Goal: Information Seeking & Learning: Learn about a topic

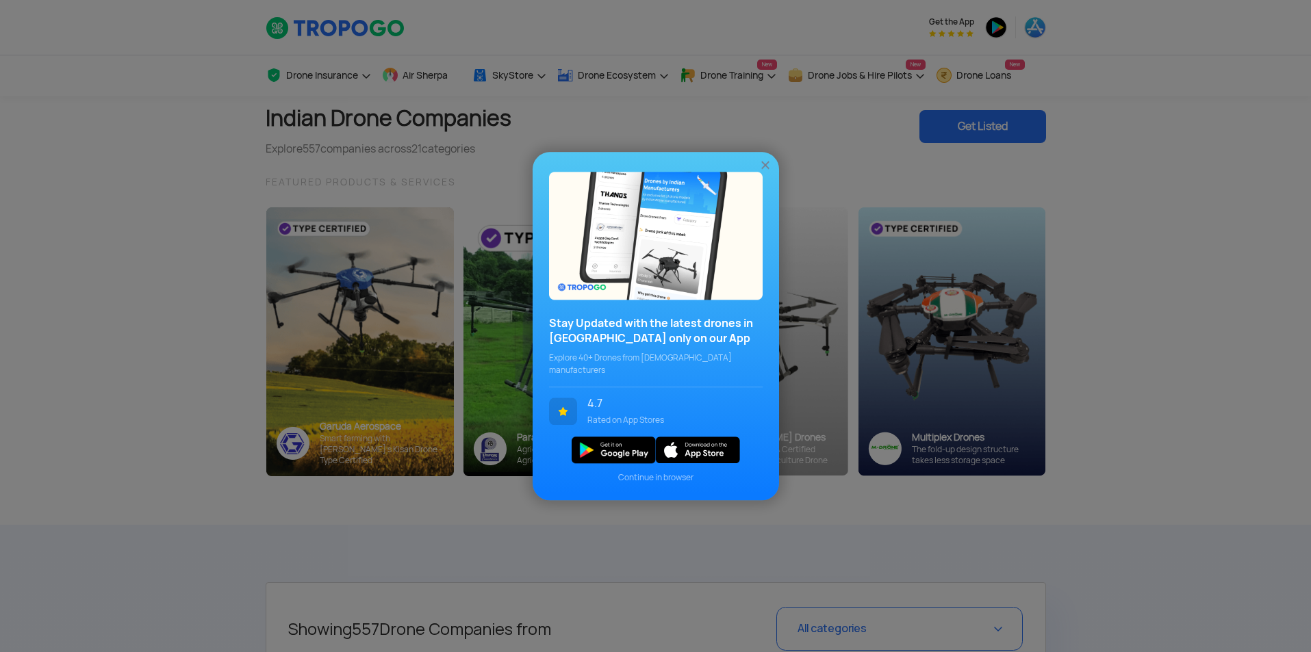
click at [155, 274] on div "Stay Updated with the latest drones in [GEOGRAPHIC_DATA] only on our App Explor…" at bounding box center [655, 326] width 1311 height 652
click at [765, 172] on img at bounding box center [765, 165] width 14 height 14
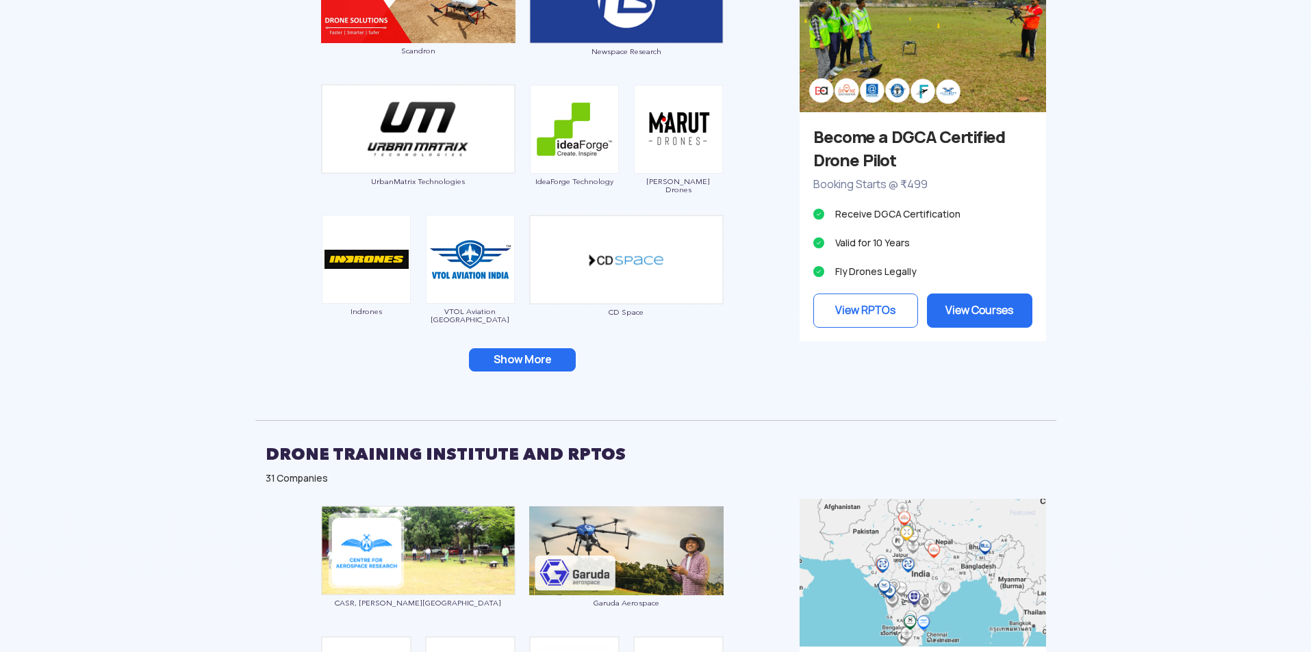
scroll to position [1369, 0]
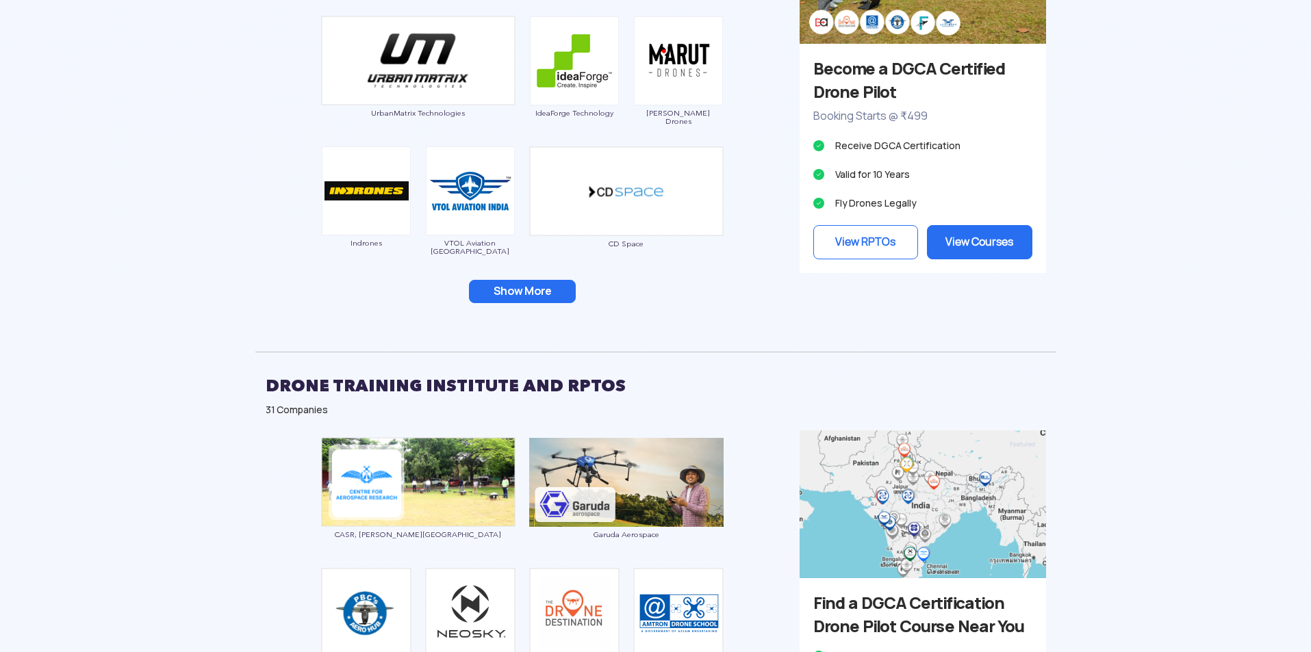
click at [524, 286] on button "Show More" at bounding box center [522, 291] width 107 height 23
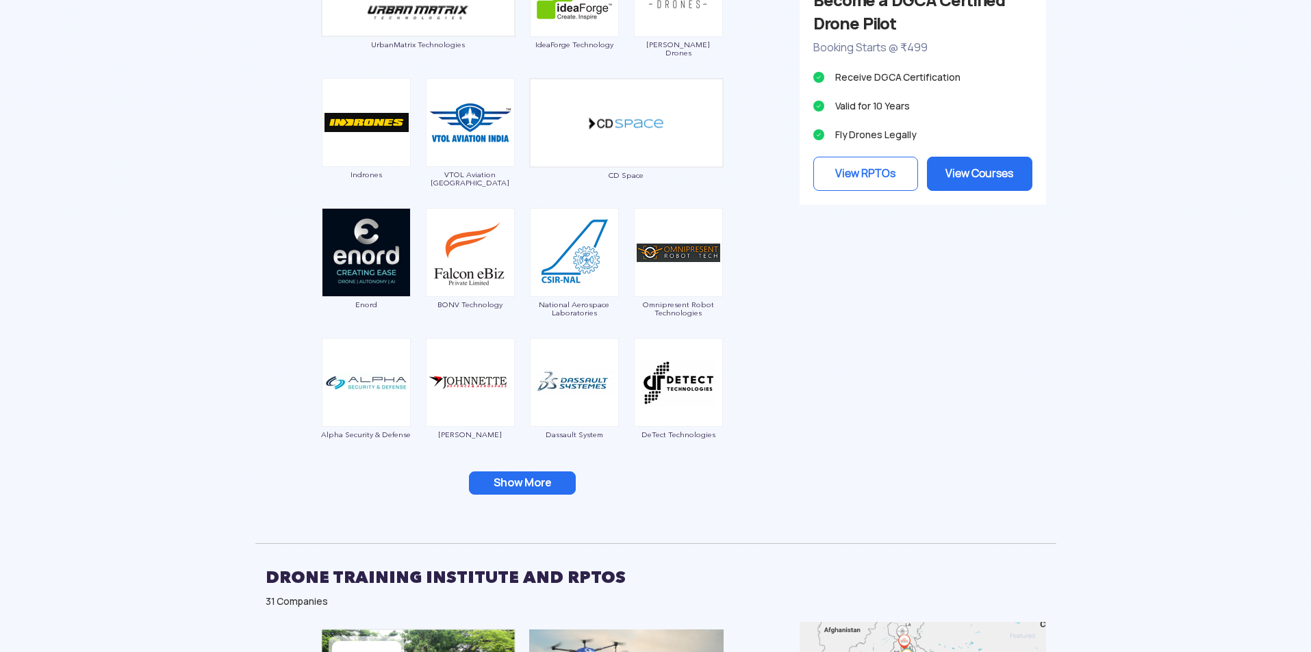
scroll to position [1506, 0]
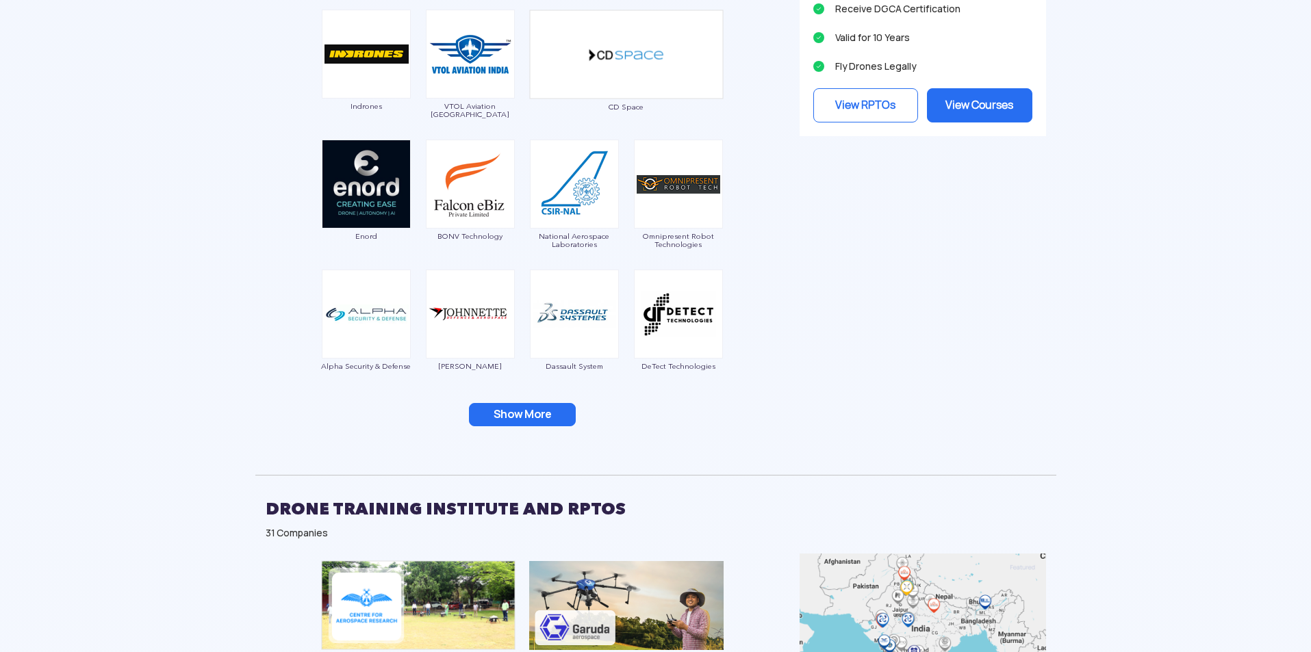
click at [502, 415] on button "Show More" at bounding box center [522, 414] width 107 height 23
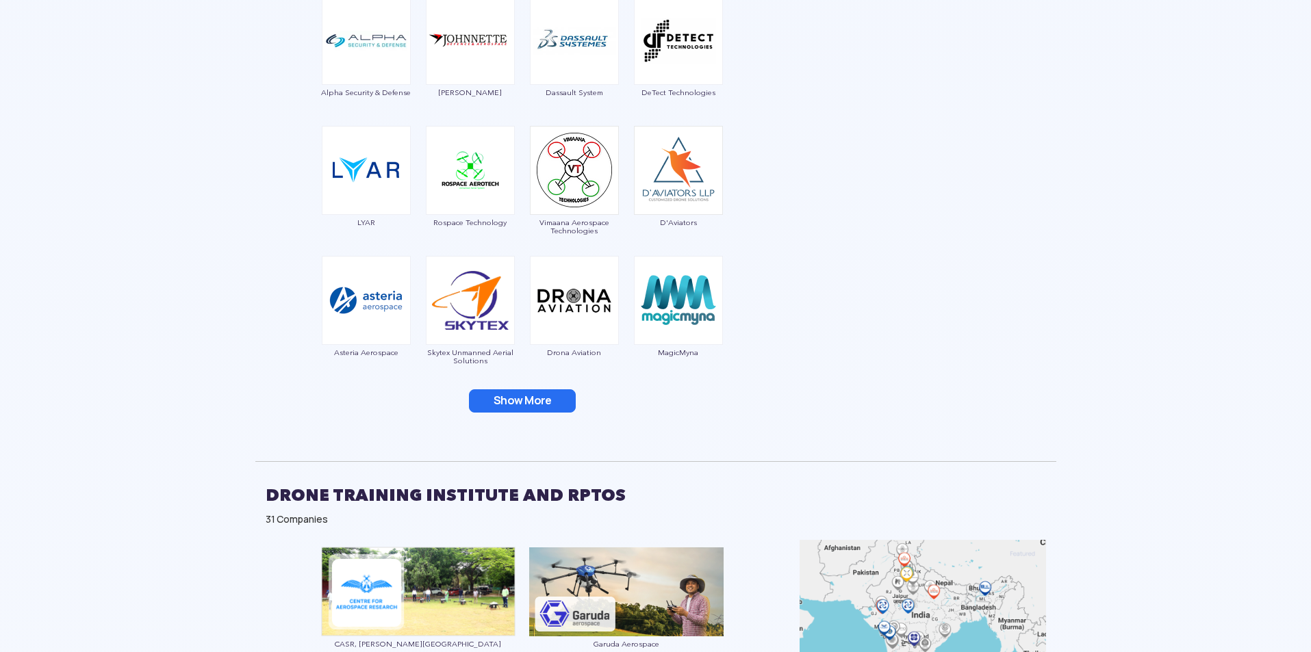
scroll to position [1985, 0]
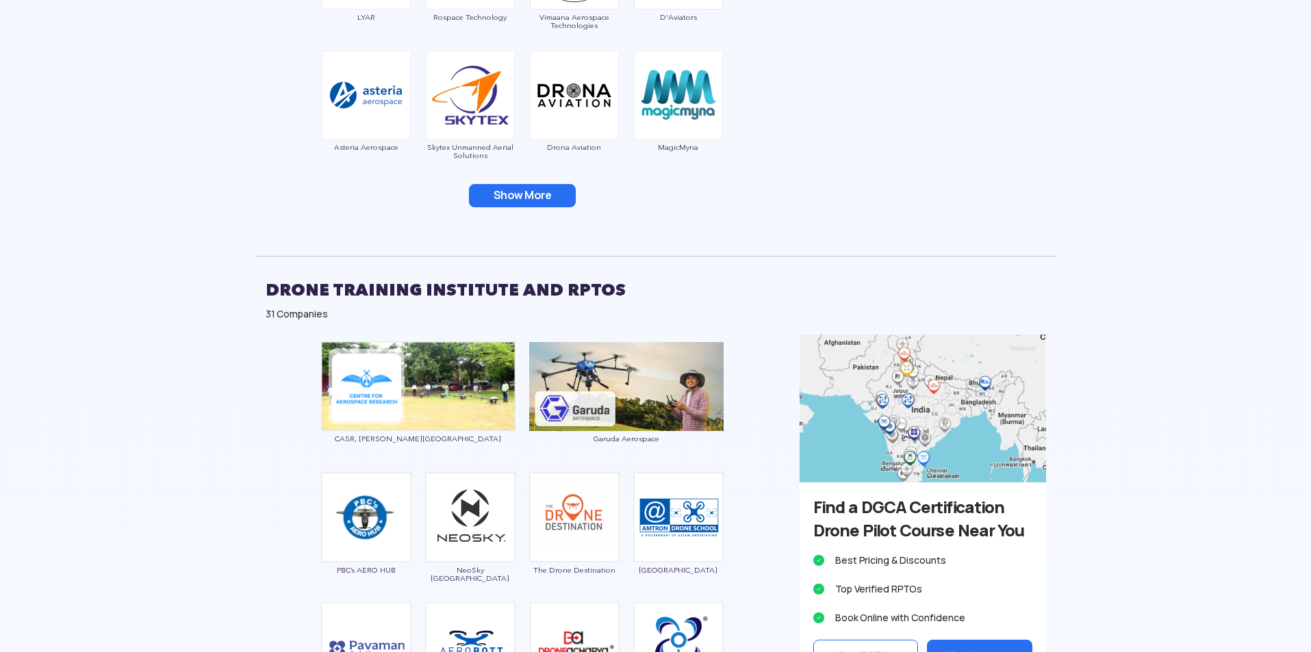
click at [528, 194] on button "Show More" at bounding box center [522, 195] width 107 height 23
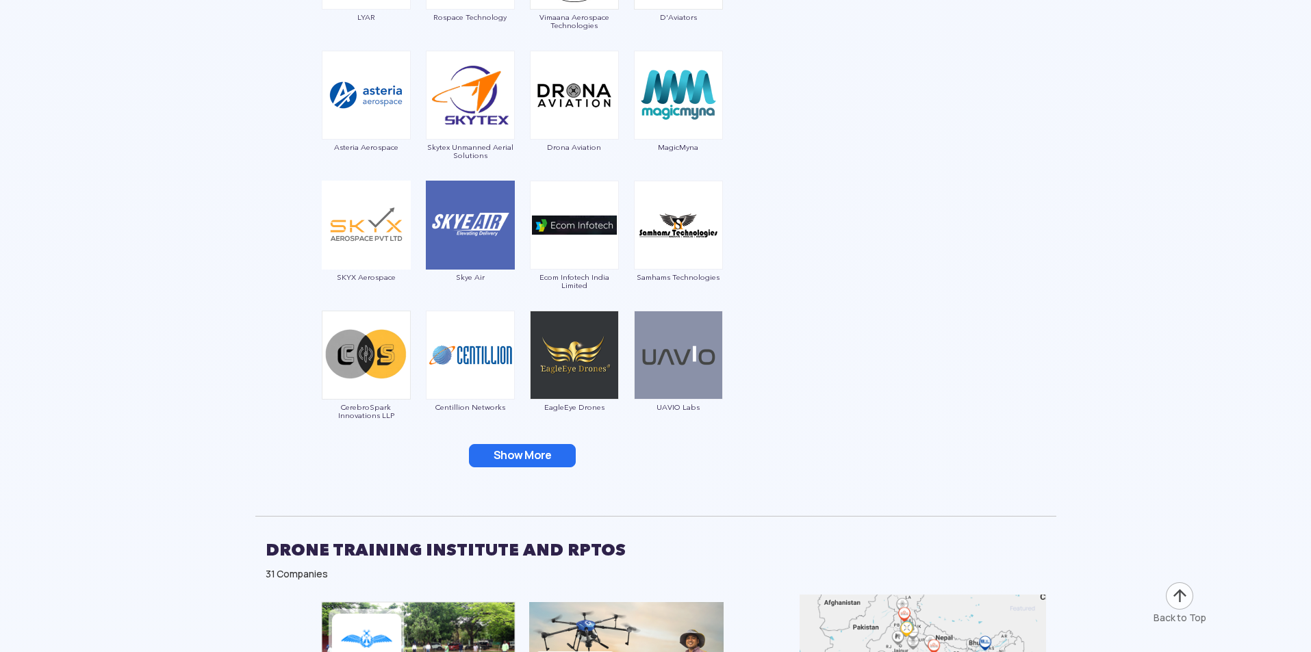
scroll to position [2258, 0]
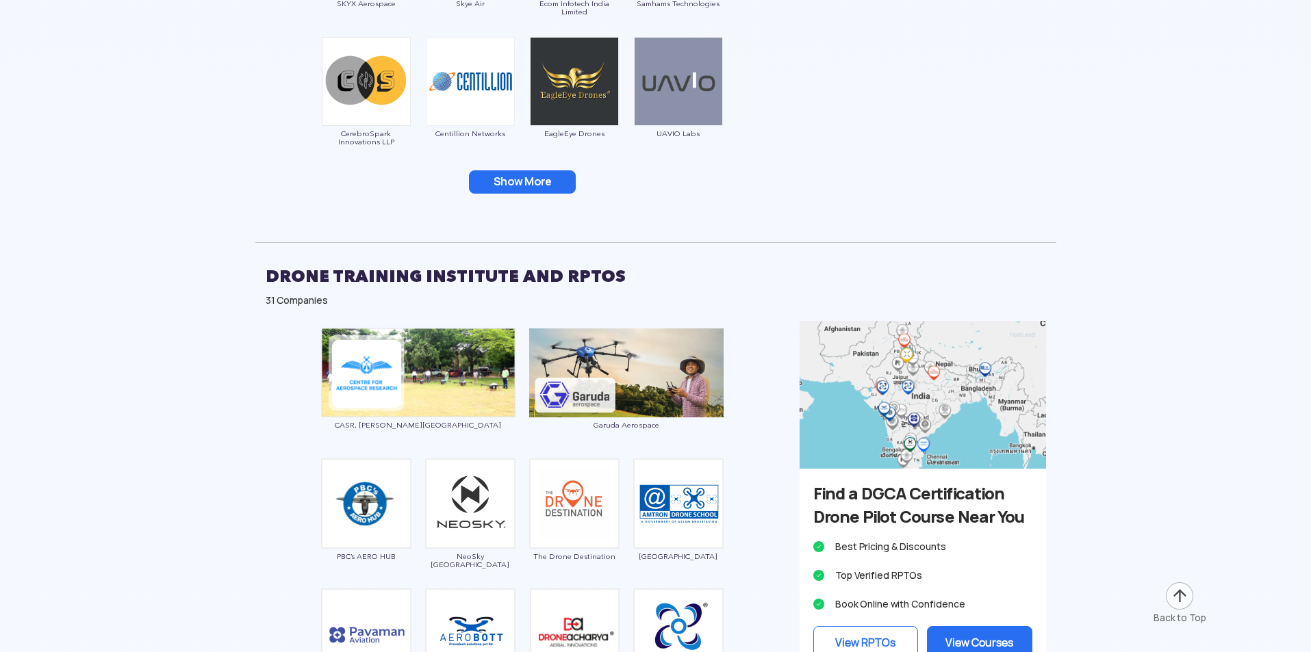
click at [511, 181] on button "Show More" at bounding box center [522, 181] width 107 height 23
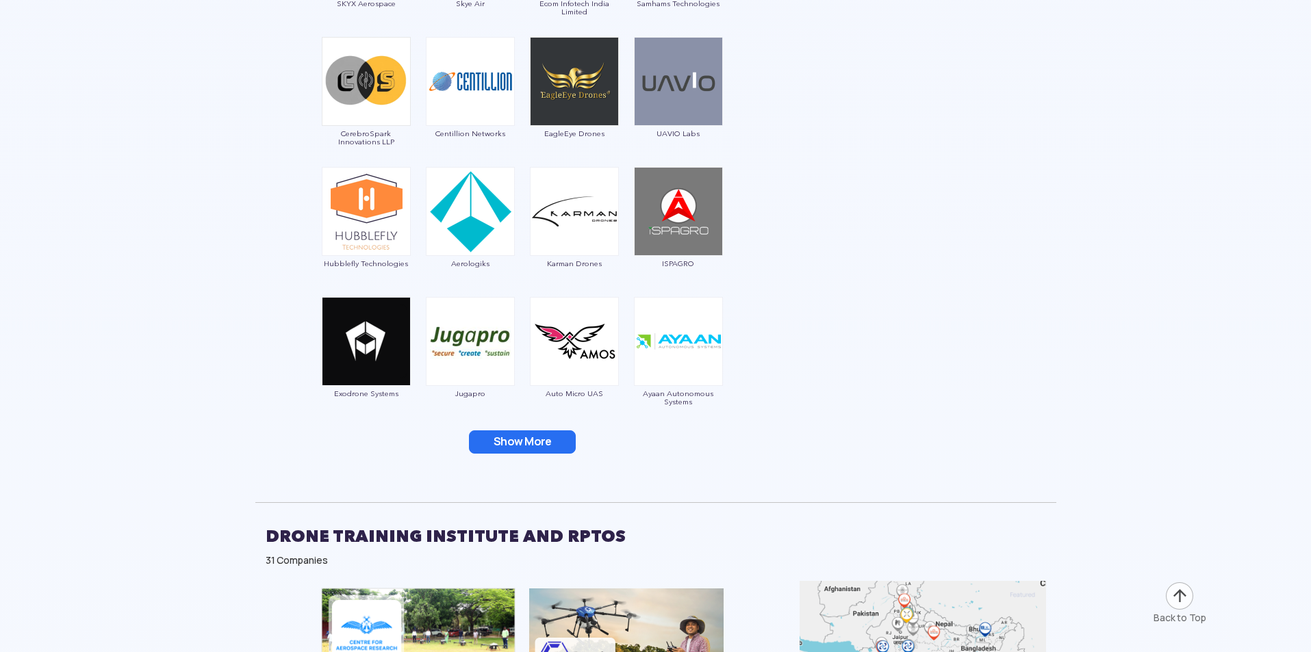
click at [524, 440] on button "Show More" at bounding box center [522, 441] width 107 height 23
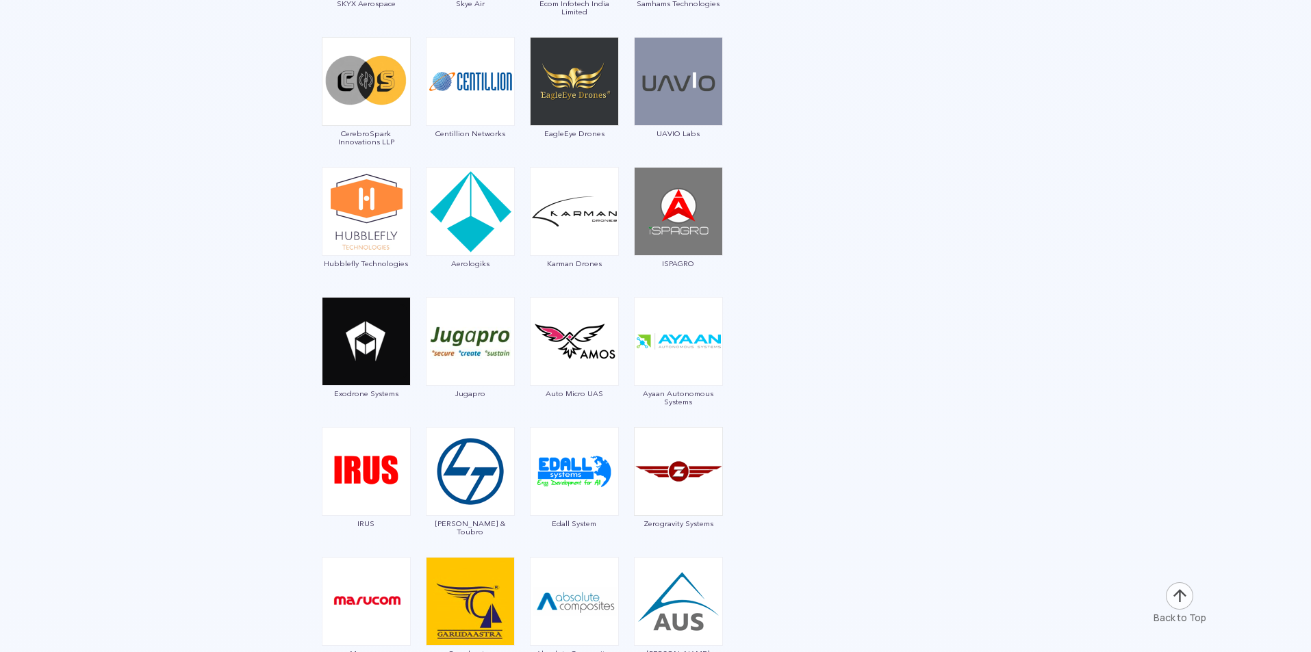
scroll to position [2669, 0]
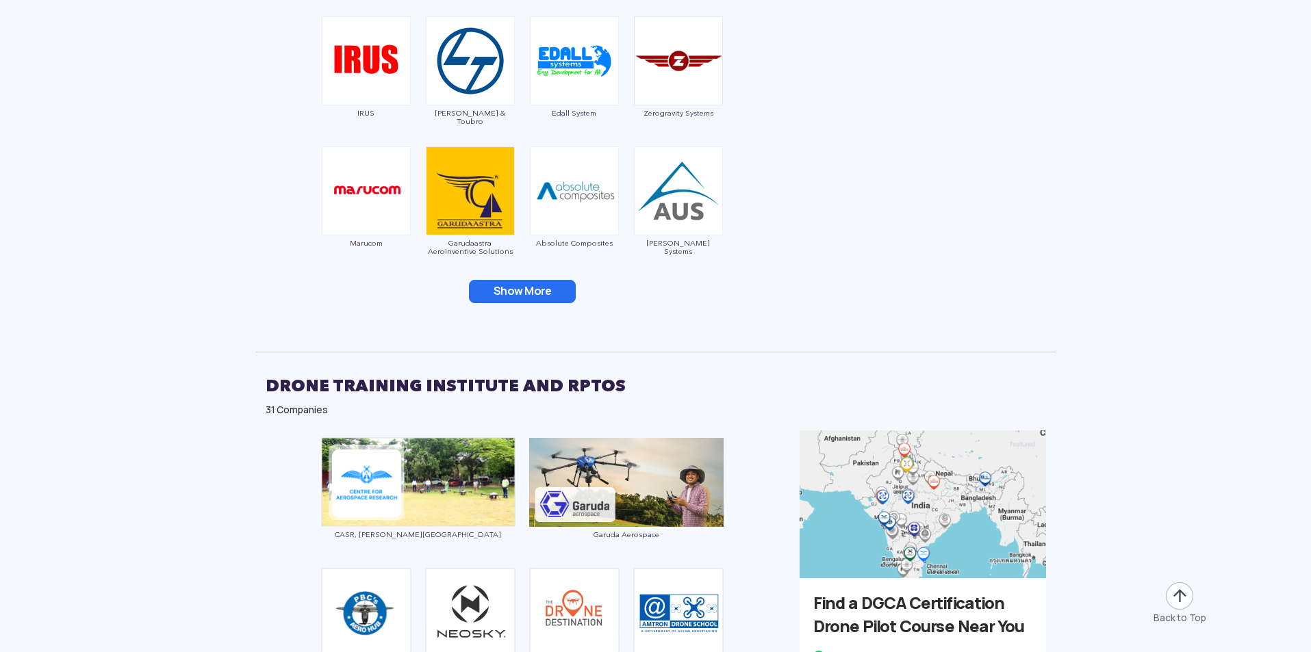
click at [497, 296] on button "Show More" at bounding box center [522, 291] width 107 height 23
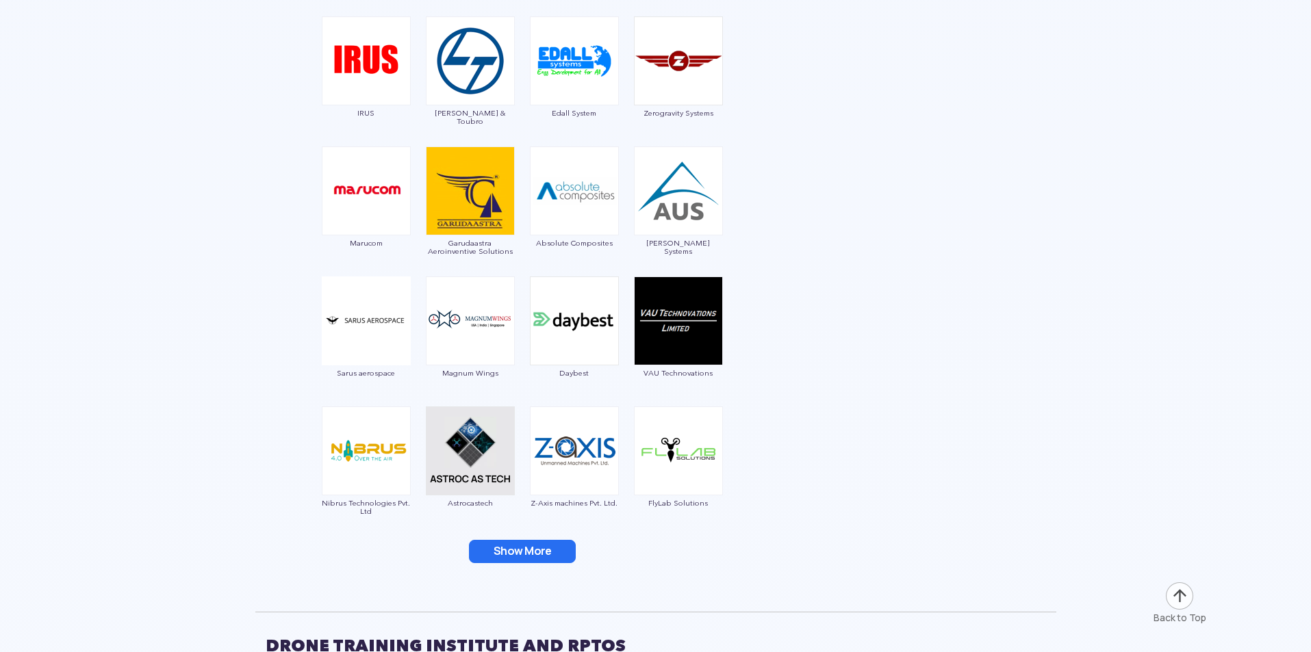
scroll to position [3011, 0]
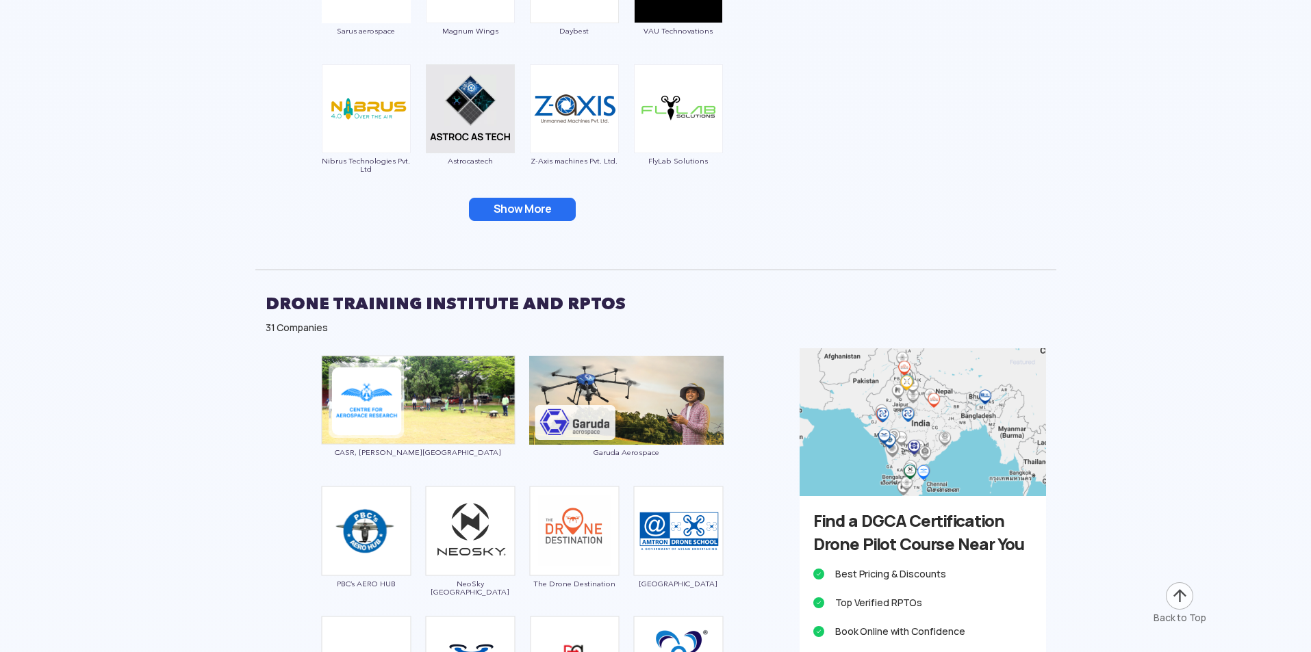
click at [520, 206] on button "Show More" at bounding box center [522, 209] width 107 height 23
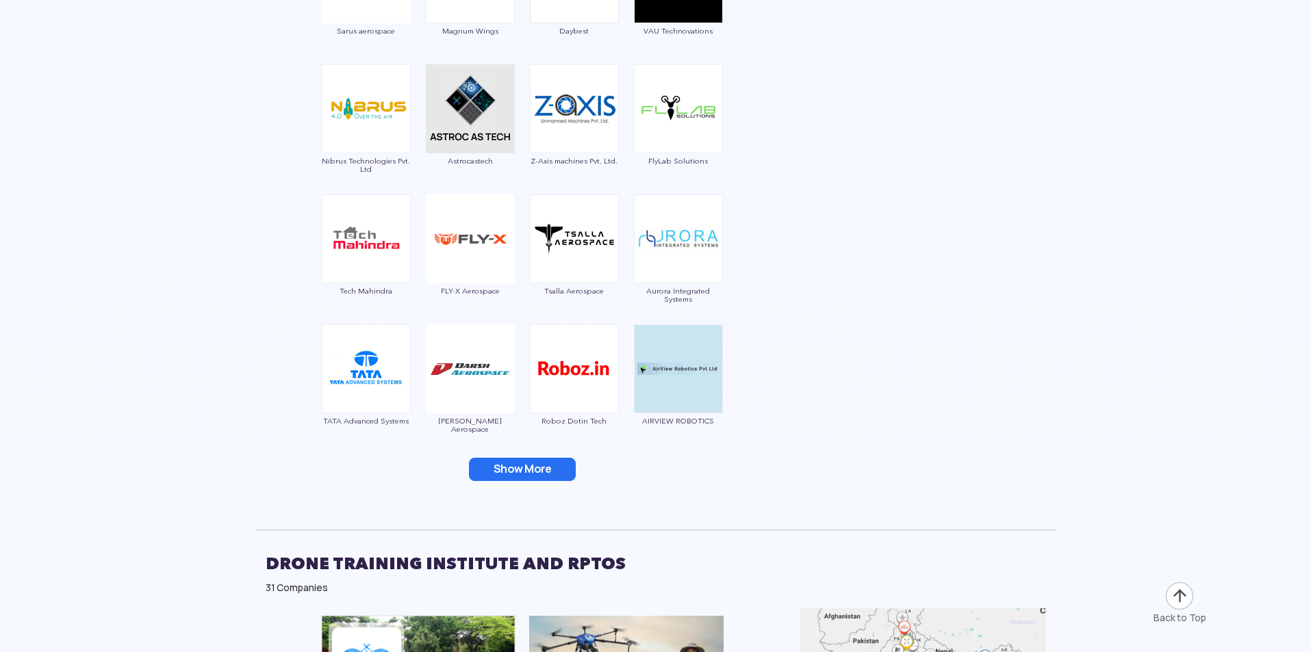
scroll to position [3216, 0]
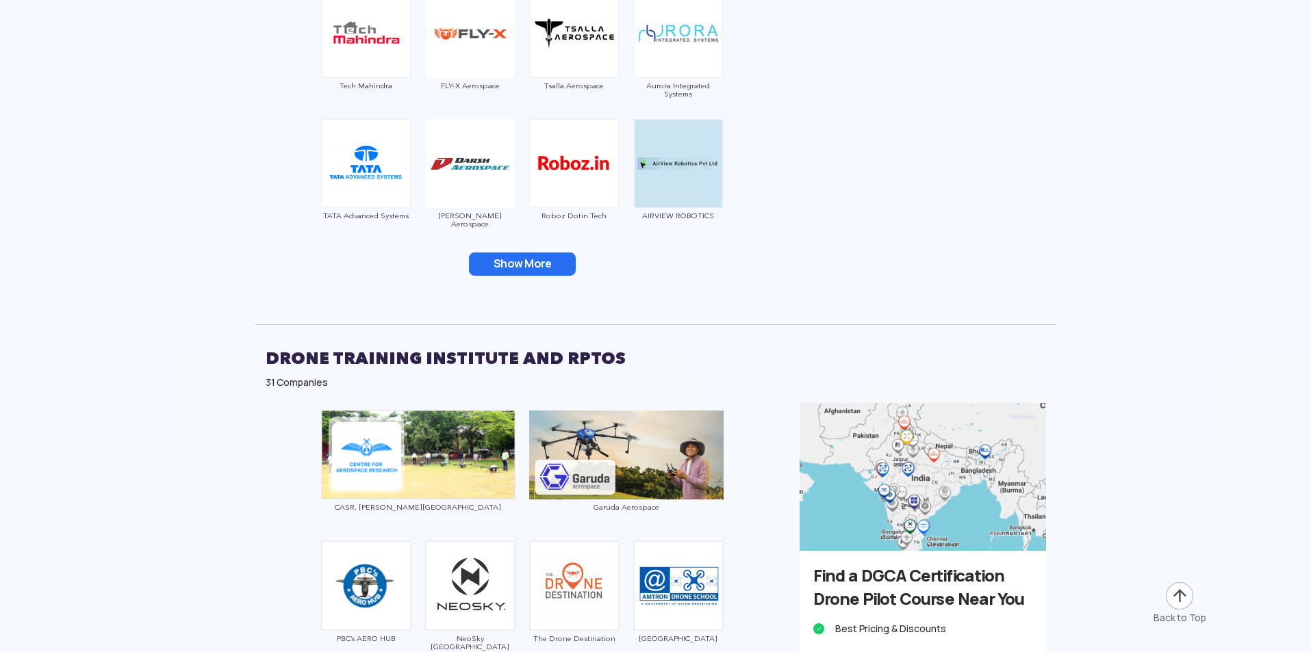
click at [515, 259] on button "Show More" at bounding box center [522, 264] width 107 height 23
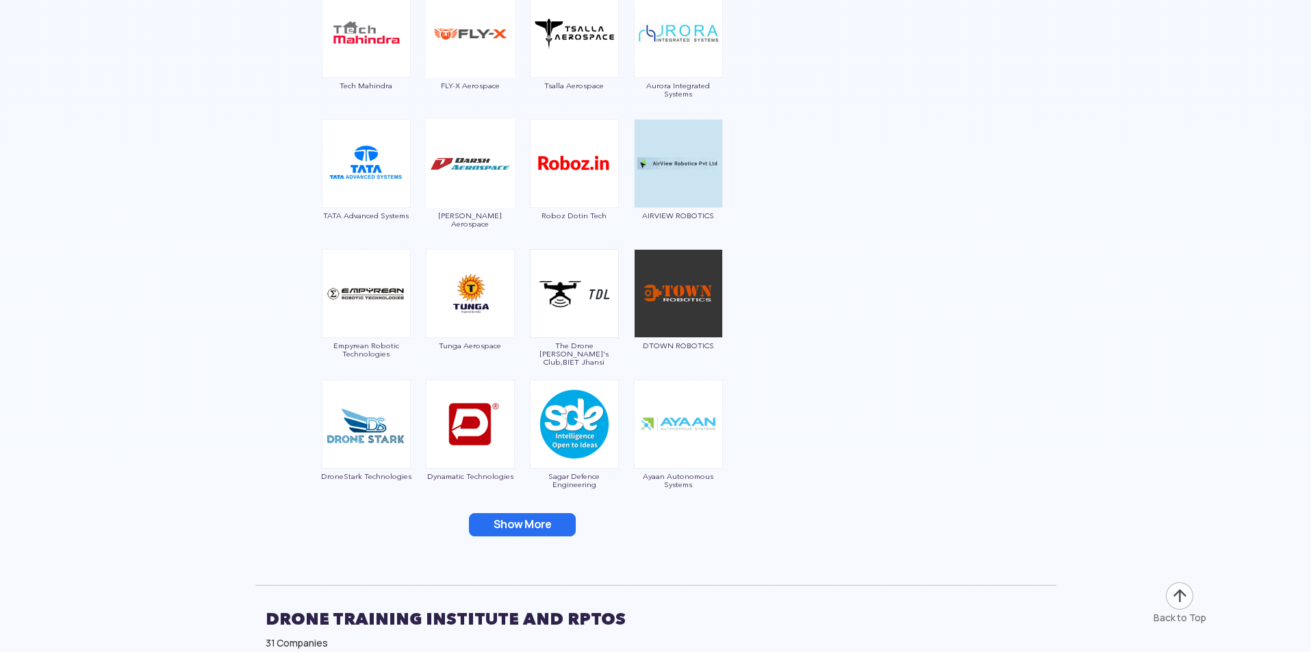
click at [530, 516] on button "Show More" at bounding box center [522, 524] width 107 height 23
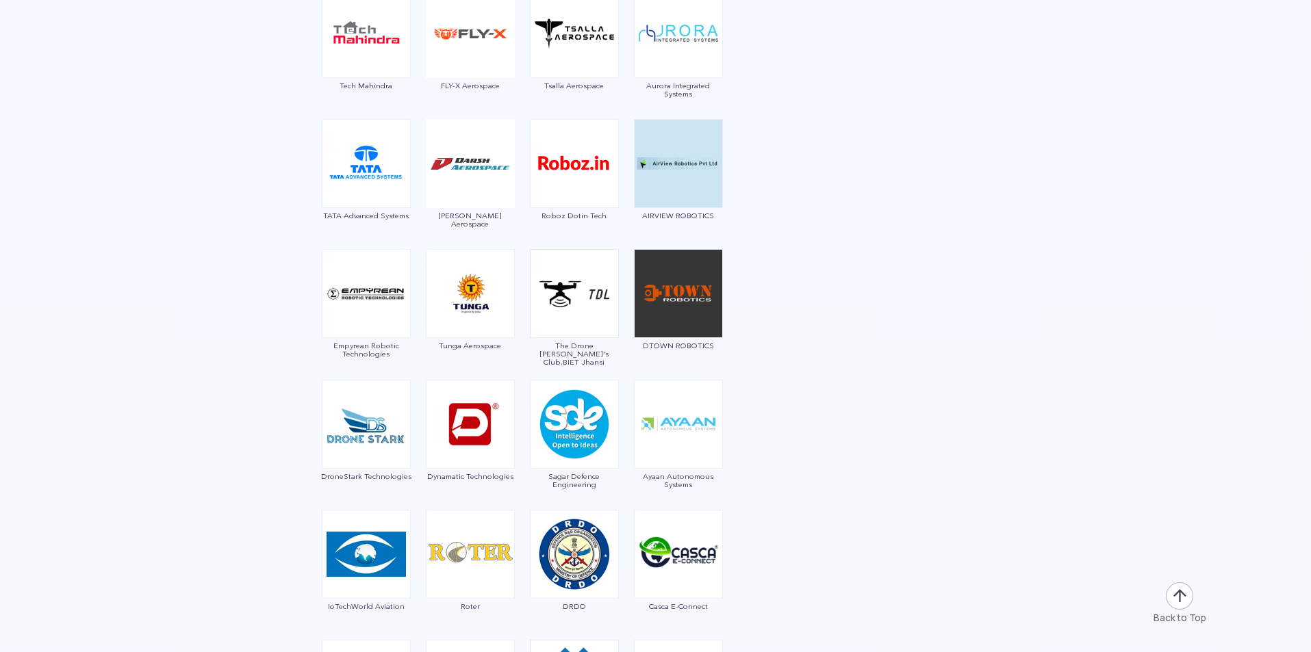
scroll to position [3559, 0]
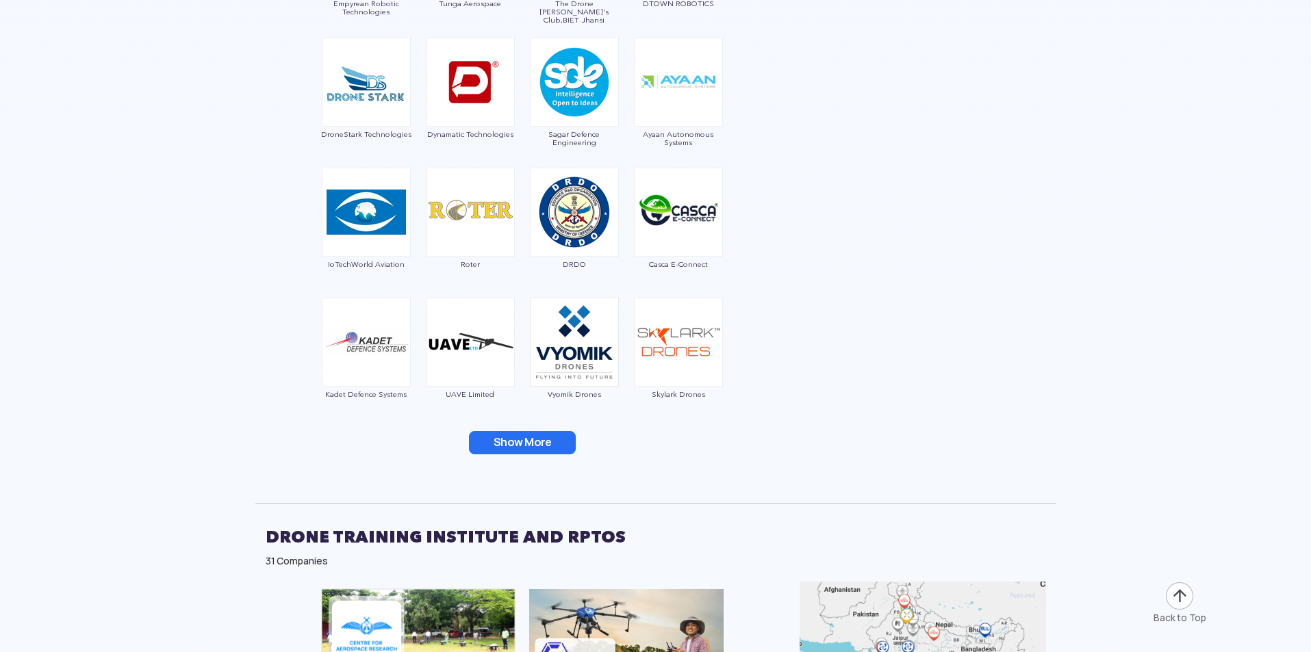
click at [511, 438] on button "Show More" at bounding box center [522, 442] width 107 height 23
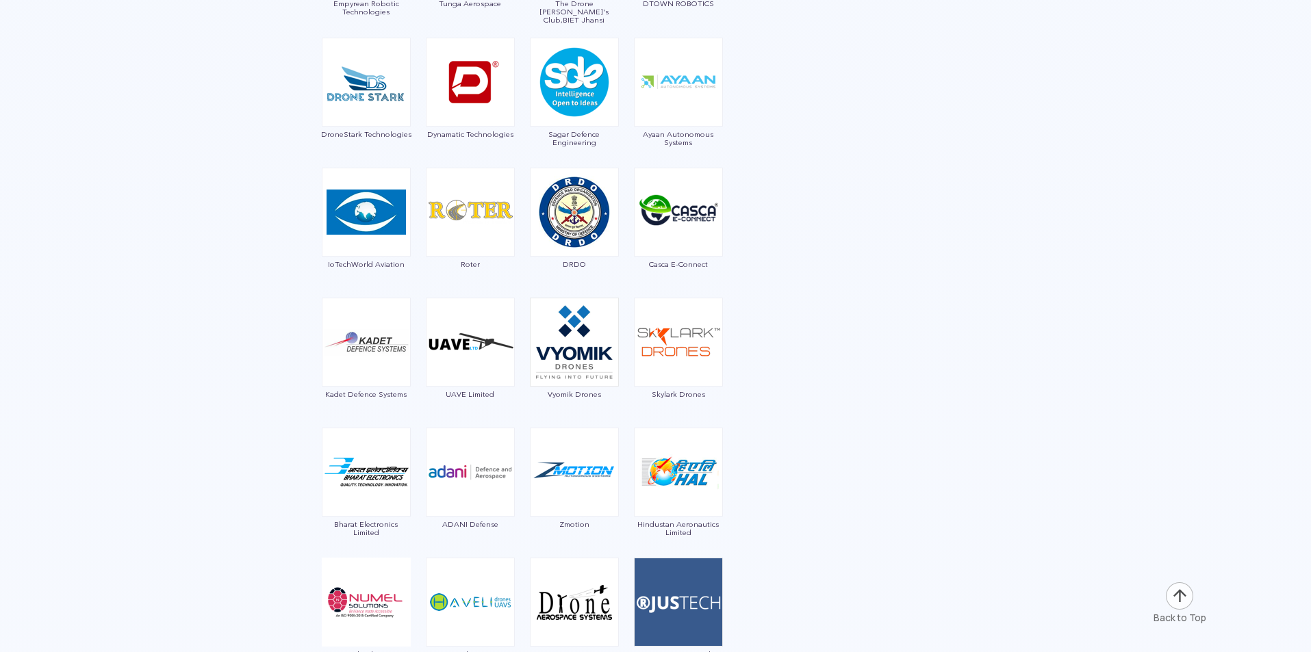
scroll to position [3969, 0]
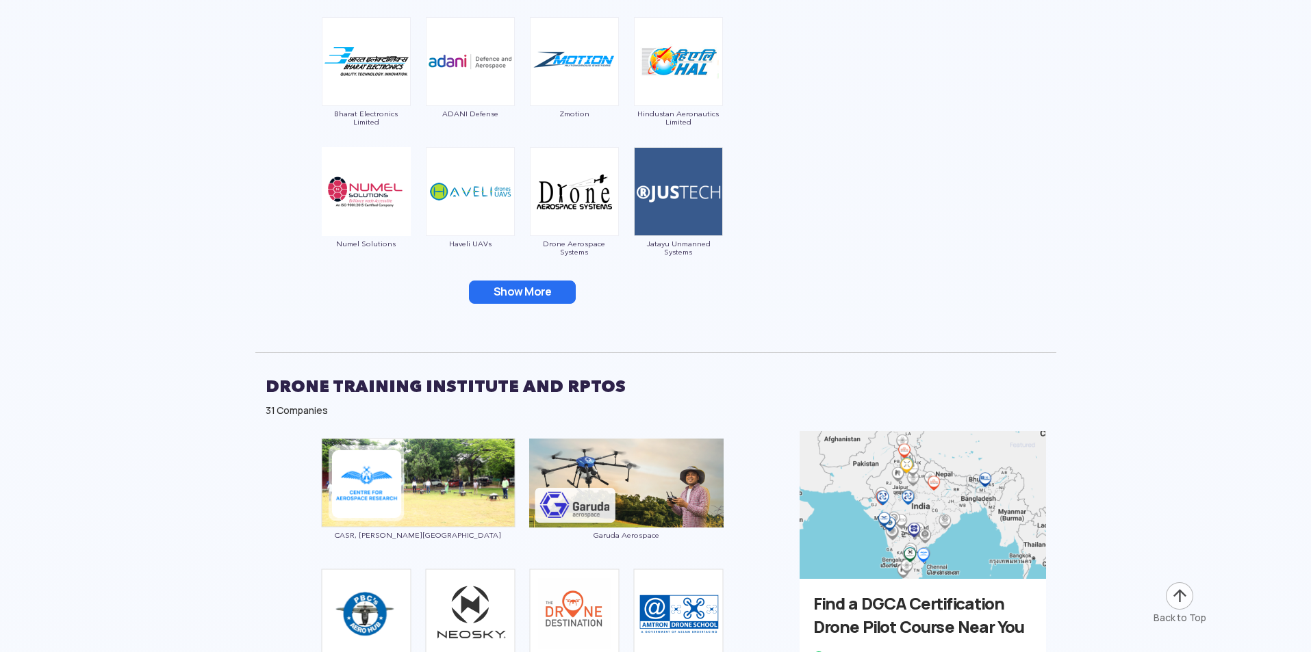
click at [550, 286] on button "Show More" at bounding box center [522, 292] width 107 height 23
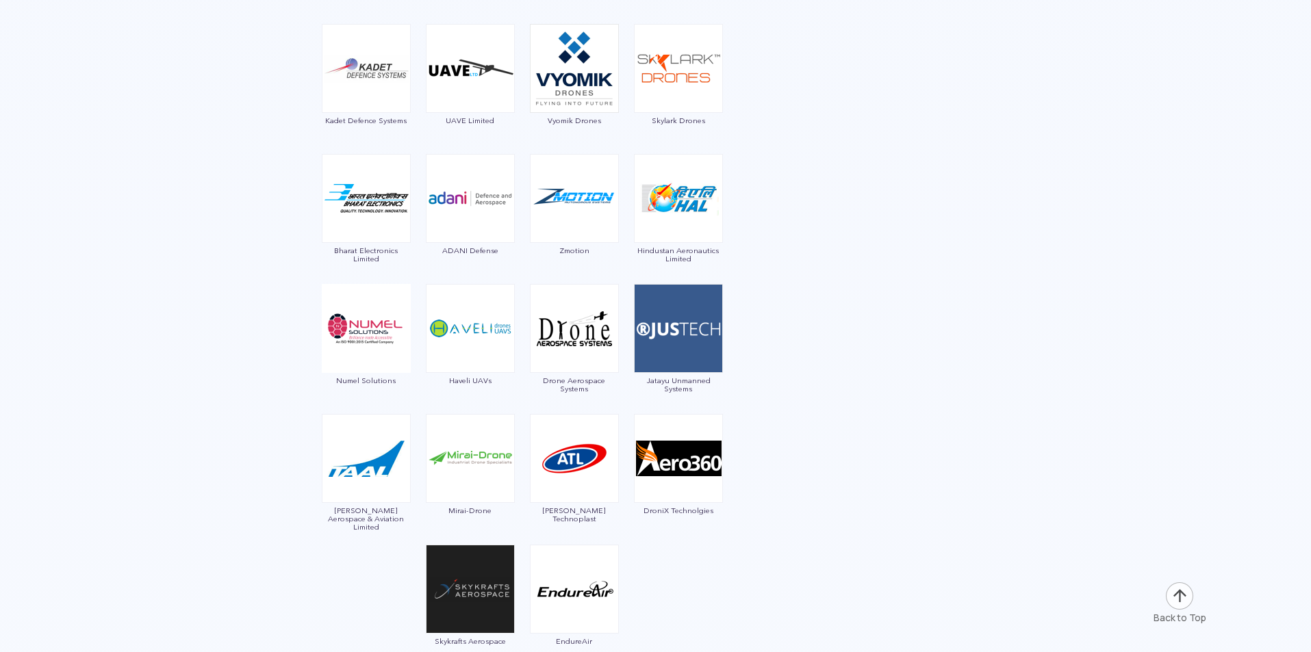
scroll to position [3696, 0]
